Goal: Information Seeking & Learning: Learn about a topic

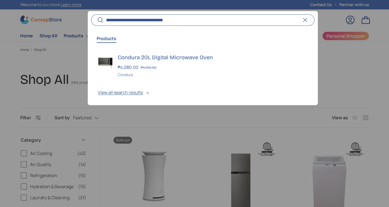
type input "**********"
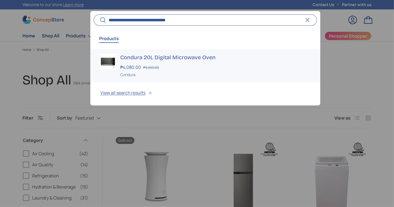
drag, startPoint x: 0, startPoint y: 0, endPoint x: 206, endPoint y: 60, distance: 214.5
click at [206, 60] on h3 "Condura 20L Digital Microwave Oven" at bounding box center [215, 58] width 190 height 8
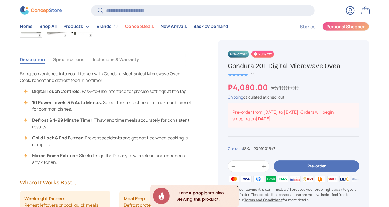
scroll to position [350, 0]
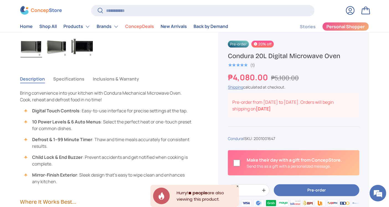
click at [73, 81] on button "Specifications" at bounding box center [68, 79] width 31 height 13
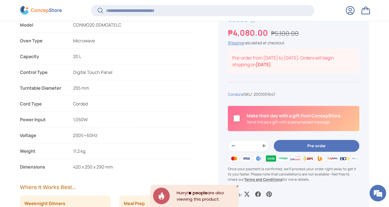
scroll to position [525, 0]
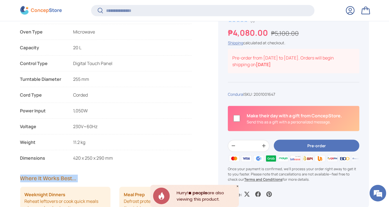
drag, startPoint x: 17, startPoint y: 155, endPoint x: 121, endPoint y: 155, distance: 103.9
drag, startPoint x: 74, startPoint y: 158, endPoint x: 129, endPoint y: 158, distance: 54.8
click at [129, 158] on li "Dimensions 420 x 250 x 290 mm" at bounding box center [106, 158] width 172 height 7
copy span "420 x 250 x 290 mm"
